Goal: Transaction & Acquisition: Purchase product/service

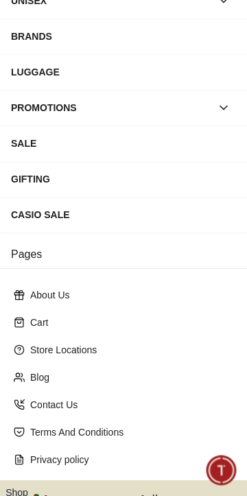
scroll to position [240, 0]
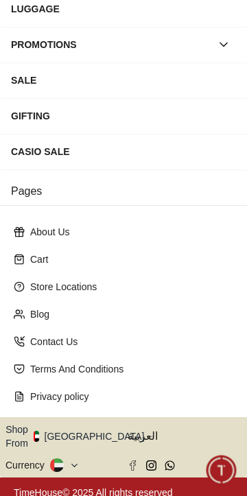
click at [91, 424] on button "Shop From [GEOGRAPHIC_DATA]" at bounding box center [79, 436] width 149 height 27
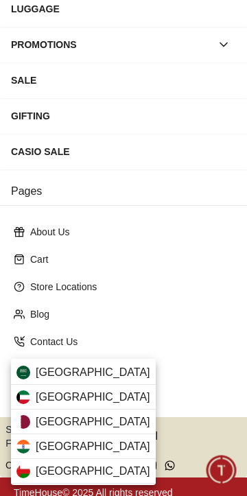
click at [64, 419] on div "[GEOGRAPHIC_DATA]" at bounding box center [83, 422] width 145 height 25
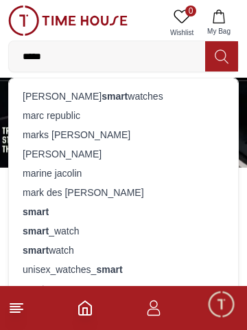
type input "*****"
click at [45, 211] on strong "smart" at bounding box center [36, 211] width 26 height 11
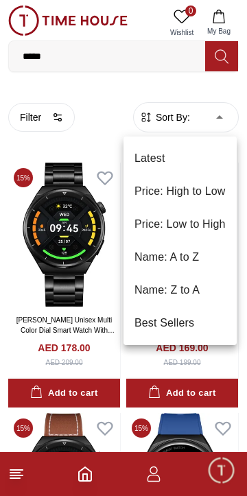
click at [197, 229] on li "Price: Low to High" at bounding box center [180, 224] width 113 height 33
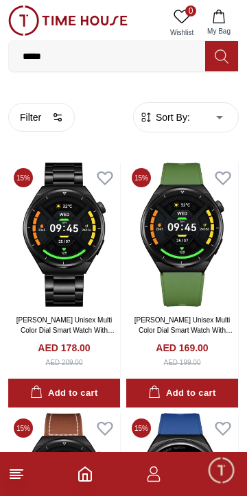
type input "*"
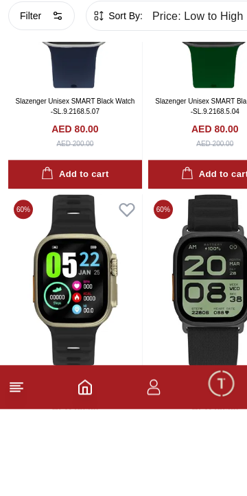
click at [21, 483] on icon at bounding box center [16, 474] width 16 height 16
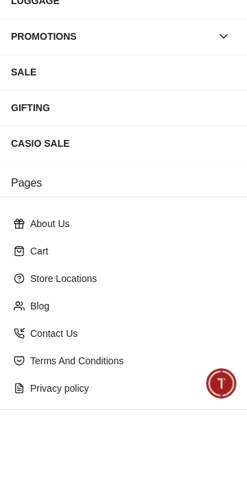
scroll to position [240, 0]
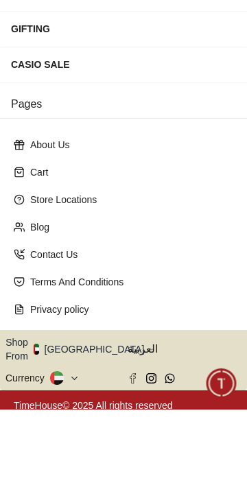
click at [95, 432] on button "Shop From [GEOGRAPHIC_DATA]" at bounding box center [79, 436] width 149 height 27
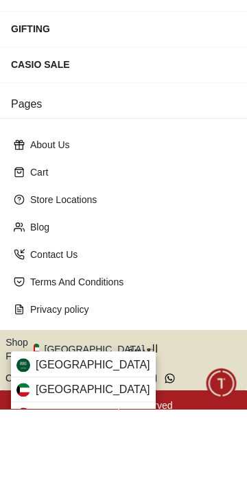
scroll to position [160, 0]
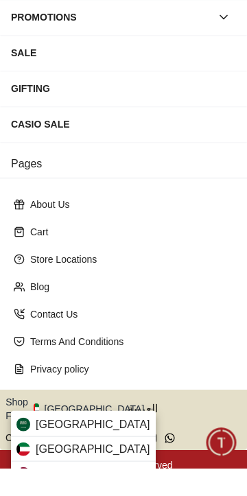
click at [62, 496] on div "[GEOGRAPHIC_DATA]" at bounding box center [83, 502] width 145 height 25
